Goal: Task Accomplishment & Management: Manage account settings

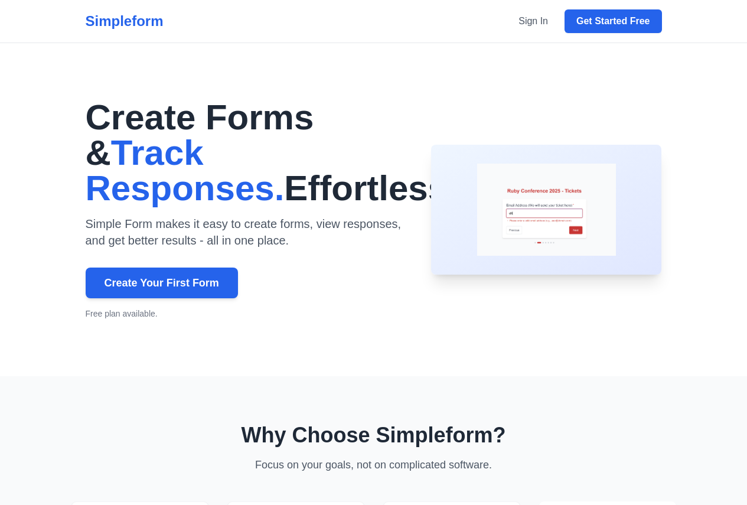
click at [587, 15] on div "Simpleform Sign In Get Started Free" at bounding box center [373, 21] width 605 height 43
click at [555, 23] on link "Sign In" at bounding box center [534, 21] width 44 height 19
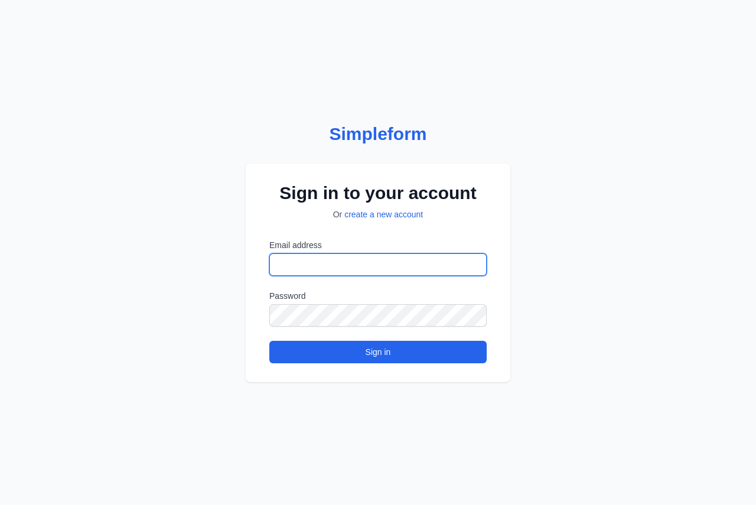
click at [391, 265] on input "Email address" at bounding box center [377, 264] width 217 height 22
type input "**********"
